Goal: Check status: Check status

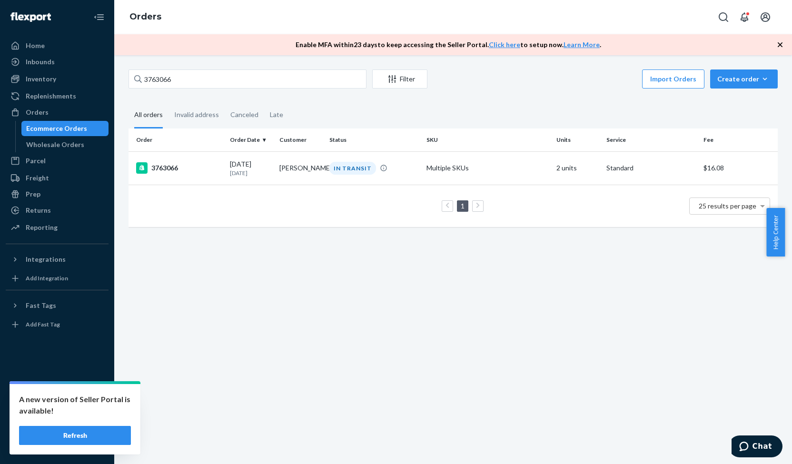
click at [130, 85] on input "3763066" at bounding box center [248, 79] width 238 height 19
type input "3771832"
click at [168, 170] on div "3771832" at bounding box center [179, 168] width 86 height 11
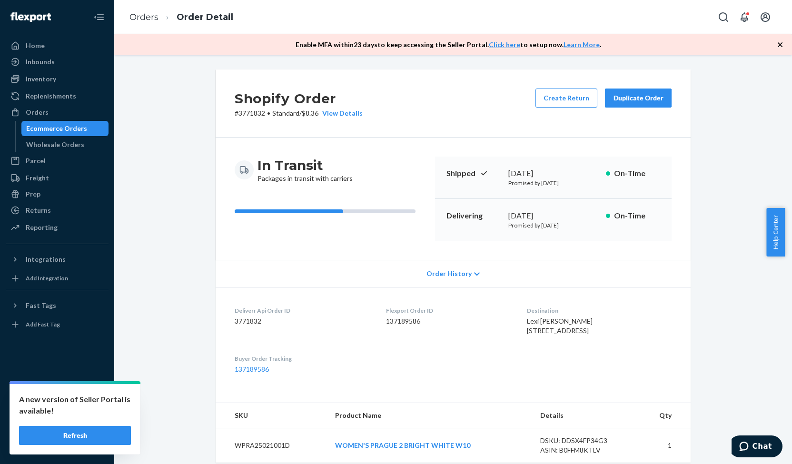
scroll to position [240, 0]
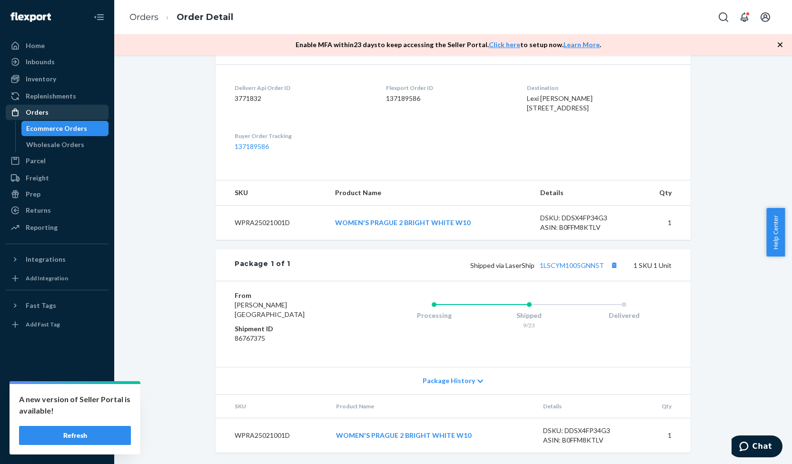
click at [59, 106] on div "Orders" at bounding box center [57, 112] width 101 height 13
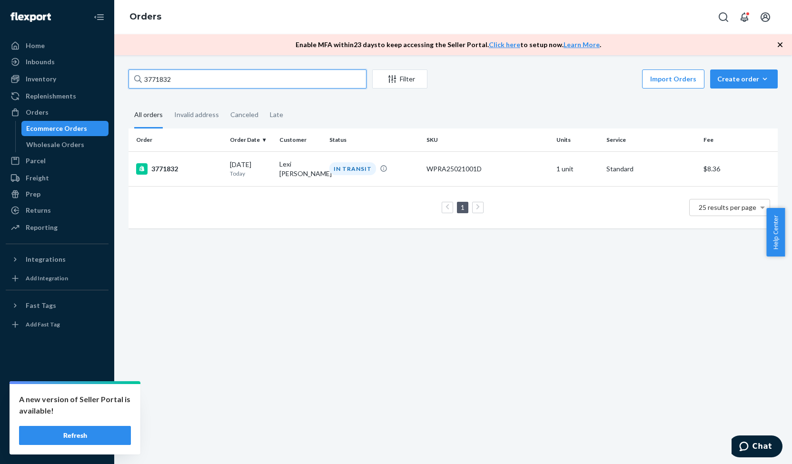
drag, startPoint x: 182, startPoint y: 84, endPoint x: 131, endPoint y: 85, distance: 50.5
click at [131, 85] on input "3771832" at bounding box center [248, 79] width 238 height 19
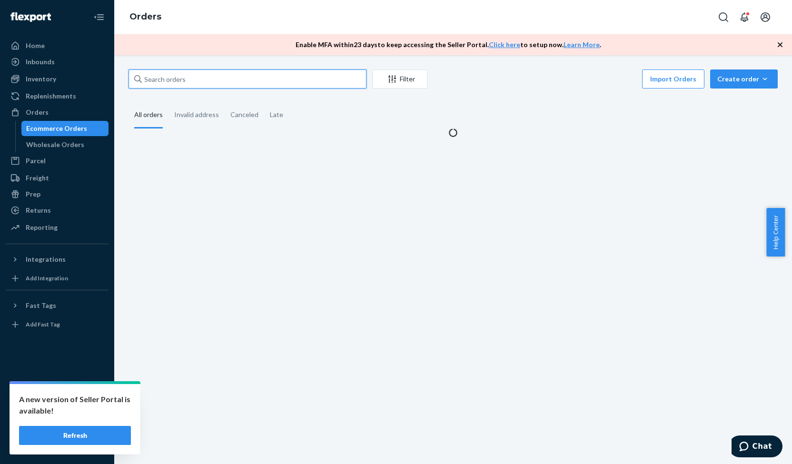
paste input "3771832"
type input "3771832"
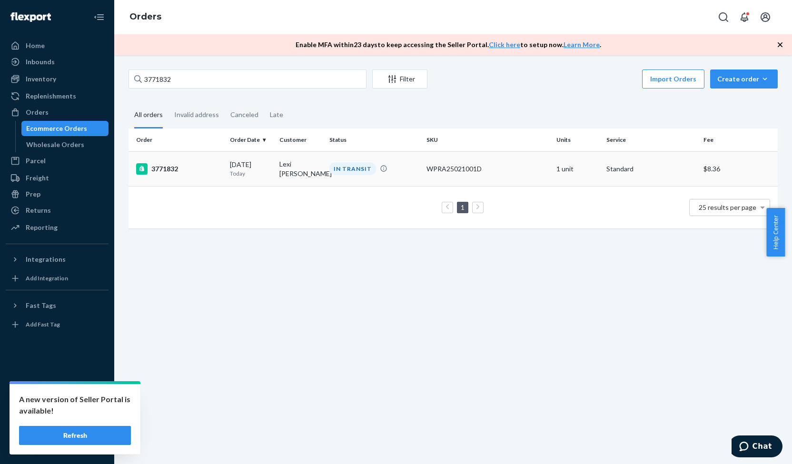
click at [172, 168] on div "3771832" at bounding box center [179, 168] width 86 height 11
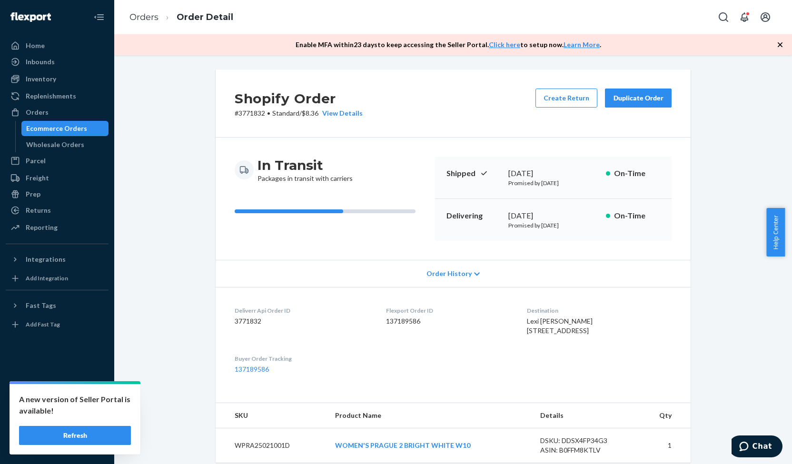
scroll to position [240, 0]
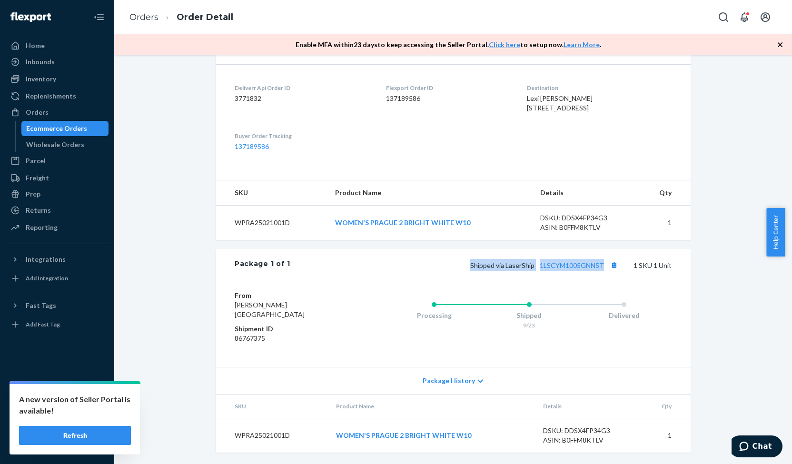
drag, startPoint x: 470, startPoint y: 267, endPoint x: 627, endPoint y: 267, distance: 156.2
click at [627, 267] on div "Shipped via LaserShip 1LSCYM1005GNN5T 1 SKU 1 Unit" at bounding box center [480, 265] width 381 height 12
copy span "Shipped via LaserShip 1LSCYM1005GNN5T"
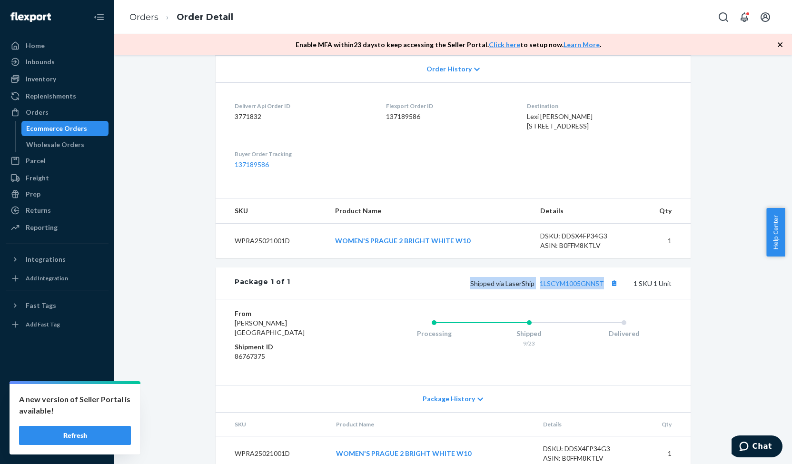
scroll to position [182, 0]
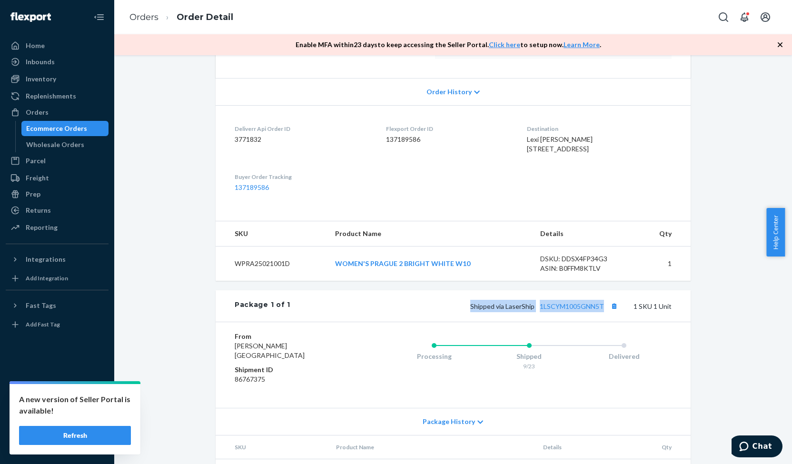
drag, startPoint x: 499, startPoint y: 139, endPoint x: 600, endPoint y: 164, distance: 104.2
click at [600, 164] on dl "Deliverr Api Order ID 3771832 Flexport Order ID 137189586 Destination Lexi [PER…" at bounding box center [453, 158] width 475 height 106
copy span "Lexi [PERSON_NAME] [STREET_ADDRESS]"
click at [44, 111] on div "Orders" at bounding box center [37, 113] width 23 height 10
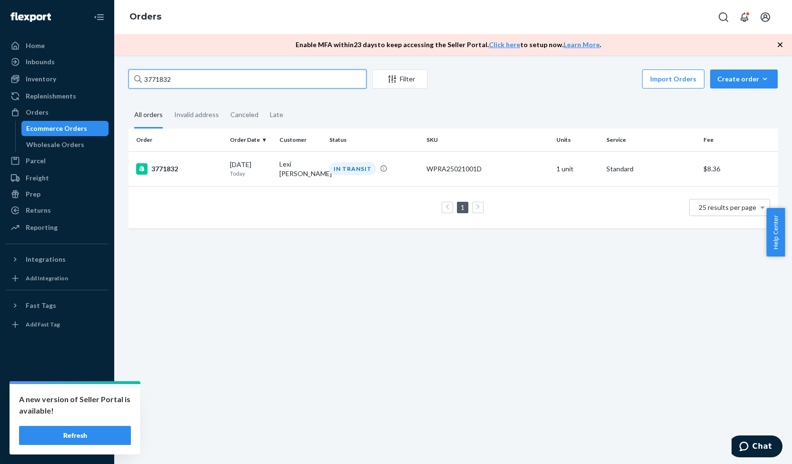
drag, startPoint x: 153, startPoint y: 80, endPoint x: 129, endPoint y: 80, distance: 24.3
click at [129, 80] on input "3771832" at bounding box center [248, 79] width 238 height 19
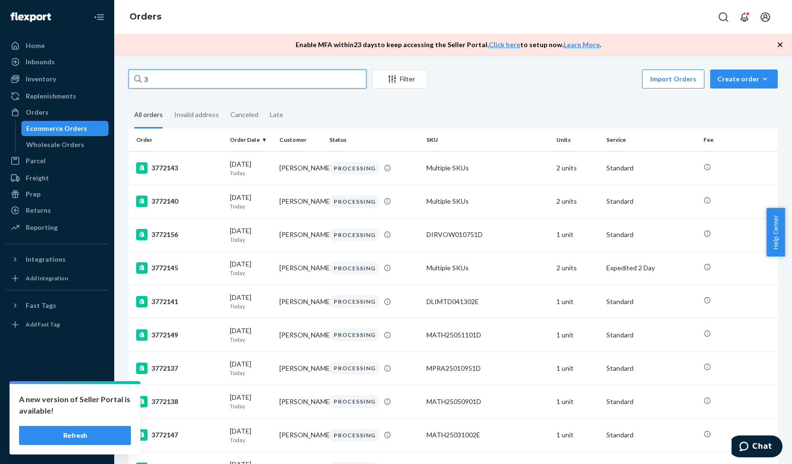
paste input "771632"
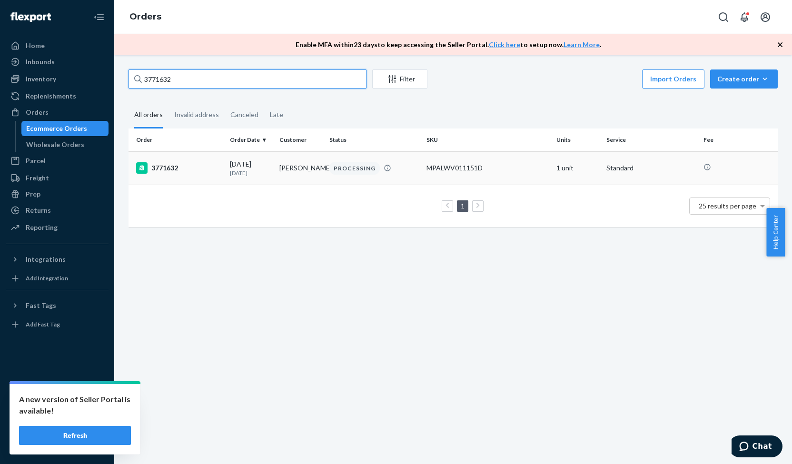
type input "3771632"
click at [170, 170] on div "3771632" at bounding box center [179, 167] width 86 height 11
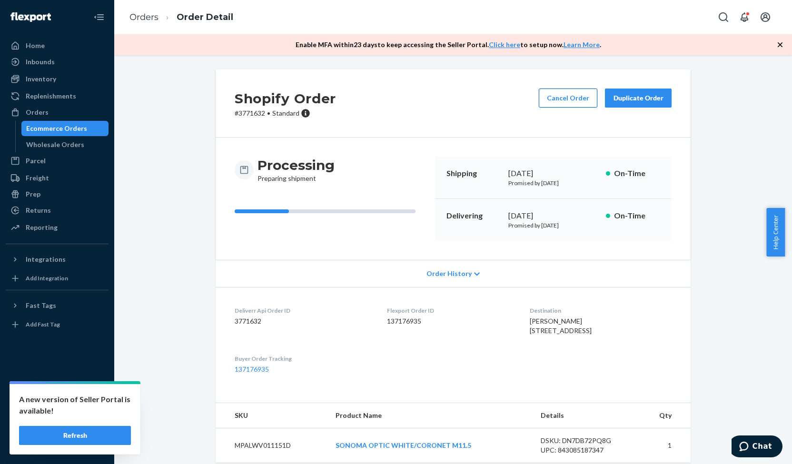
click at [572, 100] on button "Cancel Order" at bounding box center [568, 98] width 59 height 19
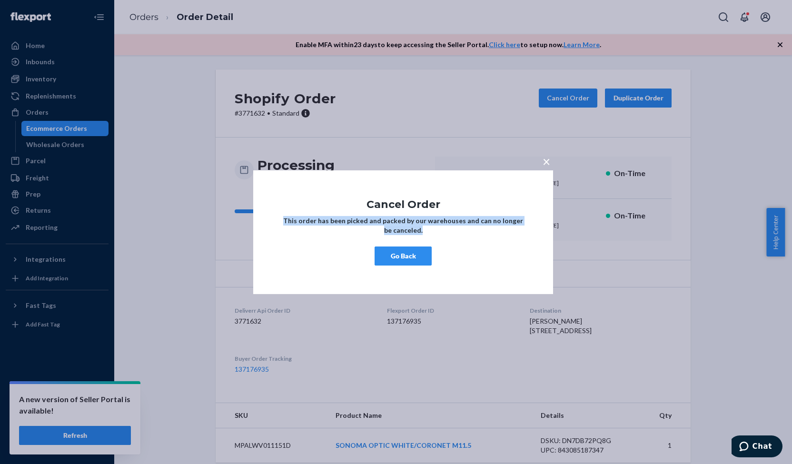
drag, startPoint x: 287, startPoint y: 218, endPoint x: 430, endPoint y: 230, distance: 143.8
click at [430, 230] on p "This order has been picked and packed by our warehouses and can no longer be ca…" at bounding box center [403, 225] width 243 height 19
copy strong "This order has been picked and packed by our warehouses and can no longer be ca…"
click at [552, 163] on button "×" at bounding box center [546, 159] width 13 height 17
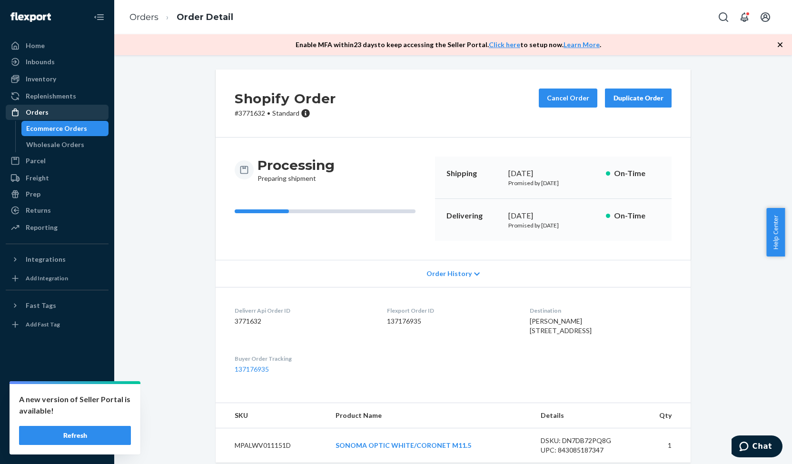
click at [24, 112] on div at bounding box center [17, 113] width 15 height 10
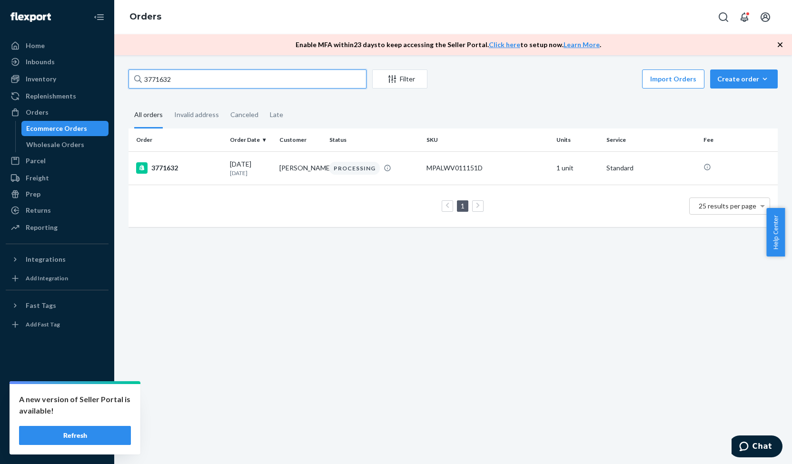
drag, startPoint x: 198, startPoint y: 76, endPoint x: 126, endPoint y: 81, distance: 71.6
click at [126, 81] on div "3771632 Filter Import Orders Create order Ecommerce order Removal order All ord…" at bounding box center [453, 153] width 664 height 167
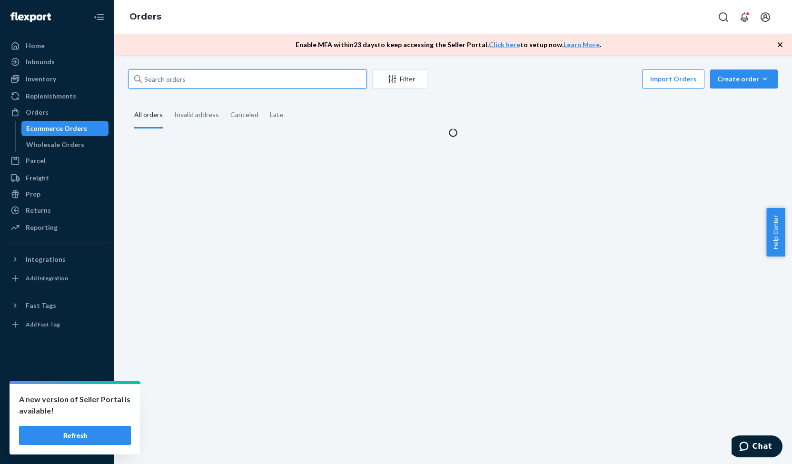
paste input "3758291"
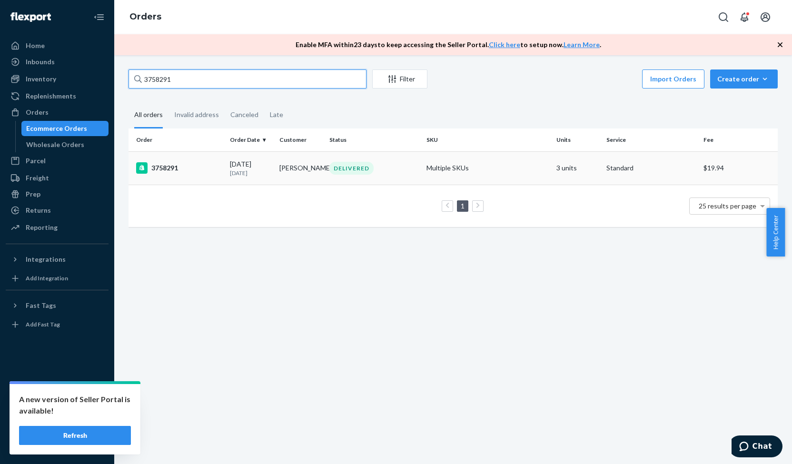
type input "3758291"
click at [170, 167] on div "3758291" at bounding box center [179, 167] width 86 height 11
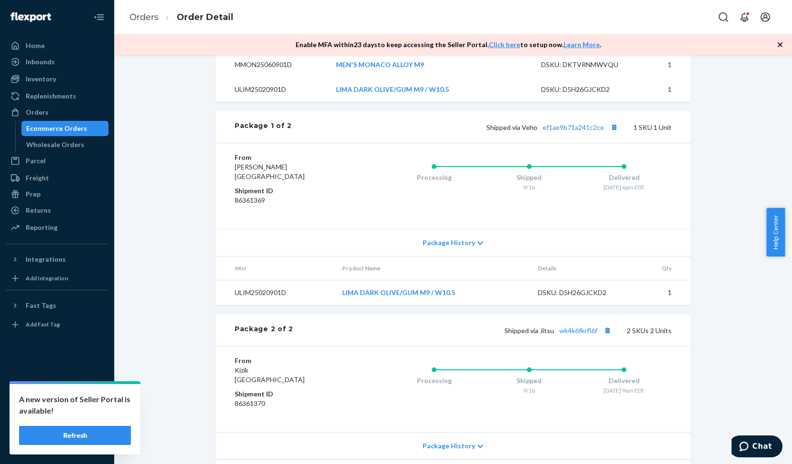
scroll to position [517, 0]
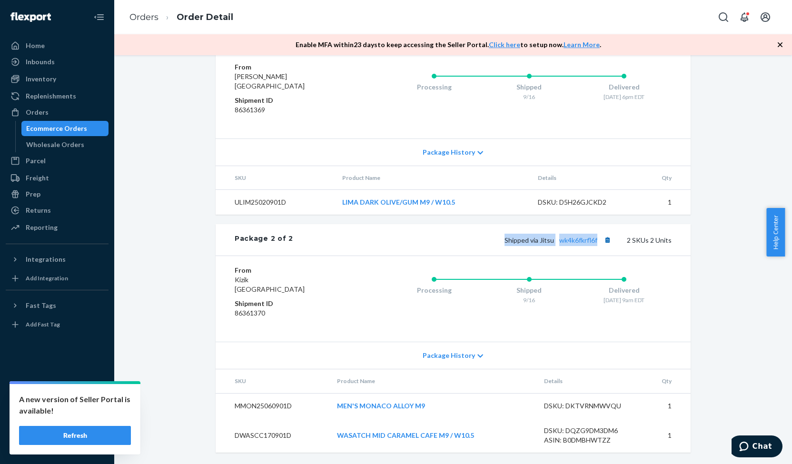
drag, startPoint x: 504, startPoint y: 242, endPoint x: 600, endPoint y: 244, distance: 96.2
click at [600, 244] on span "Shipped via Jitsu wk4k6fkrfl6f" at bounding box center [559, 240] width 109 height 8
copy span "Shipped via Jitsu wk4k6fkrfl6f"
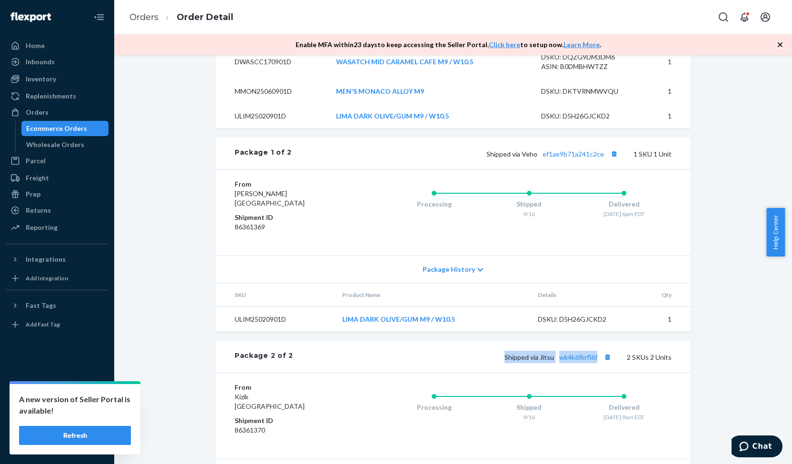
scroll to position [383, 0]
drag, startPoint x: 486, startPoint y: 174, endPoint x: 605, endPoint y: 177, distance: 119.1
click at [605, 161] on div "Shipped via Veho ef1ae9b71a241c2ce 1 SKU 1 Unit" at bounding box center [482, 155] width 380 height 12
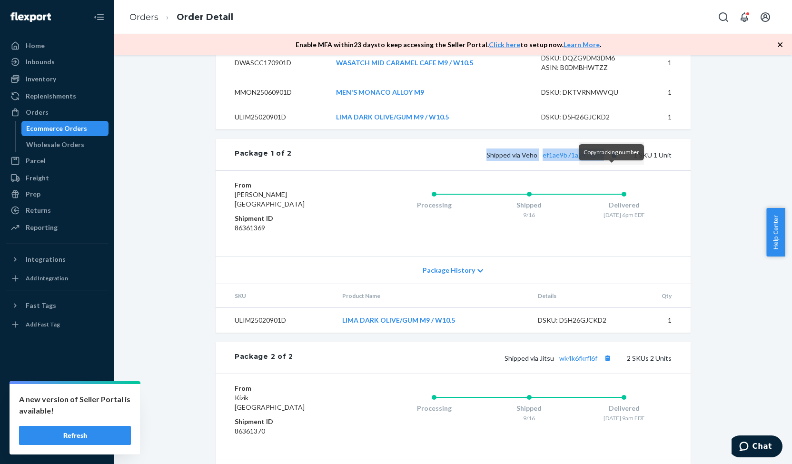
copy span "Shipped via Veho ef1ae9b71a241c2ce"
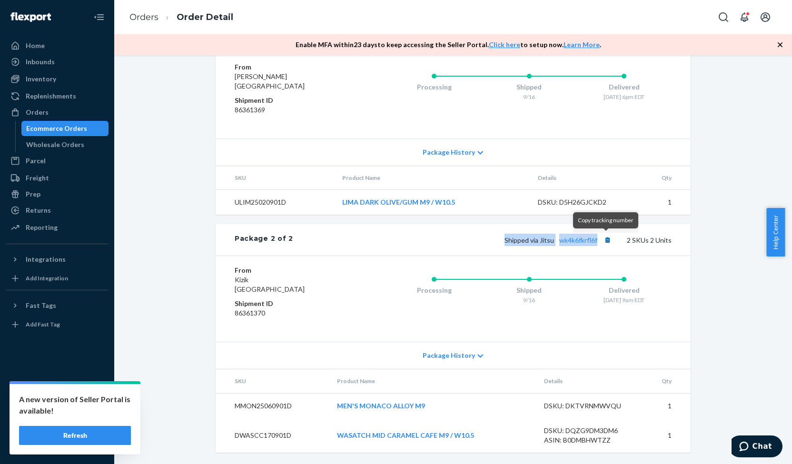
drag, startPoint x: 502, startPoint y: 240, endPoint x: 600, endPoint y: 238, distance: 97.7
click at [600, 238] on div "Shipped via Jitsu wk4k6fkrfl6f 2 SKUs 2 Units" at bounding box center [482, 240] width 379 height 12
copy span "Shipped via Jitsu wk4k6fkrfl6f"
